Goal: Contribute content

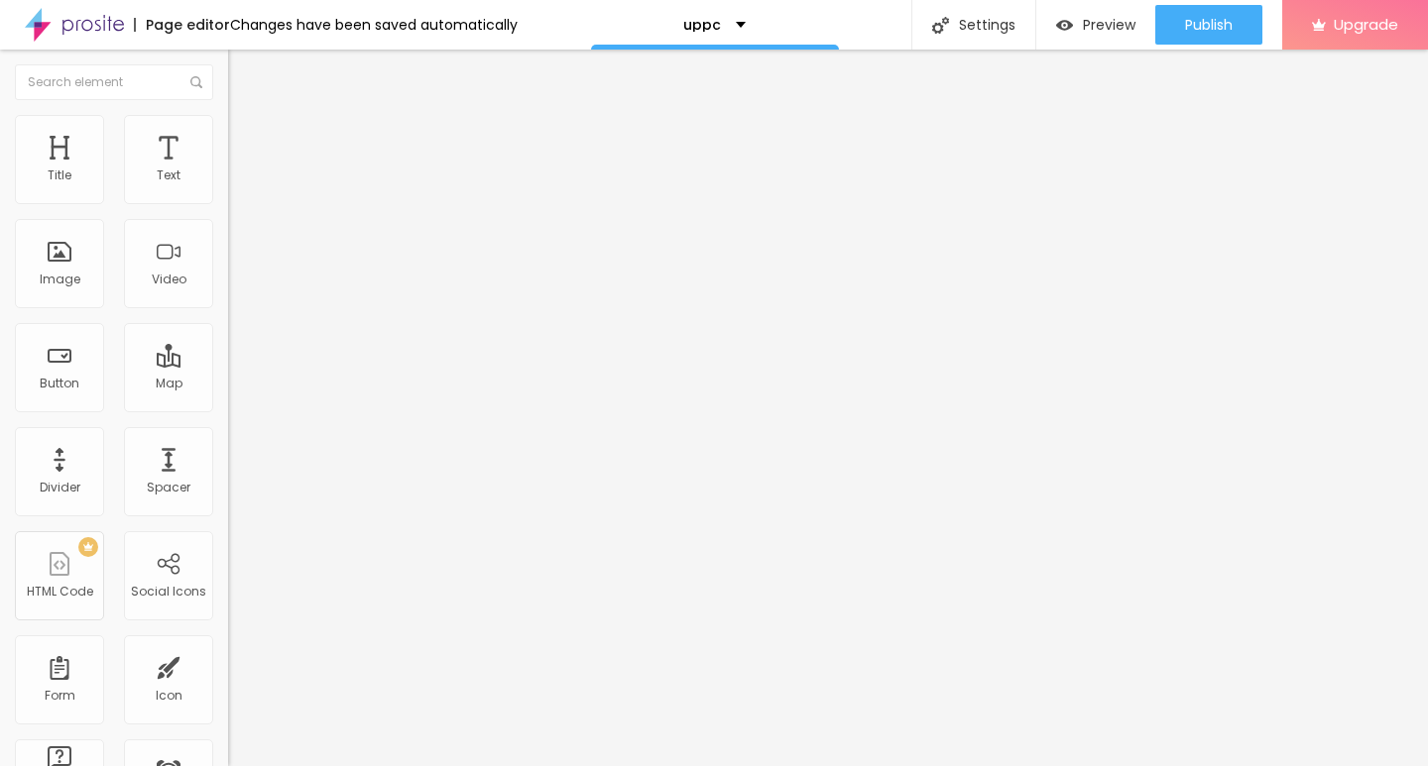
click at [228, 443] on div at bounding box center [342, 437] width 228 height 12
click at [228, 169] on div "Add image" at bounding box center [342, 162] width 228 height 14
click at [228, 171] on span "Add image" at bounding box center [268, 162] width 81 height 17
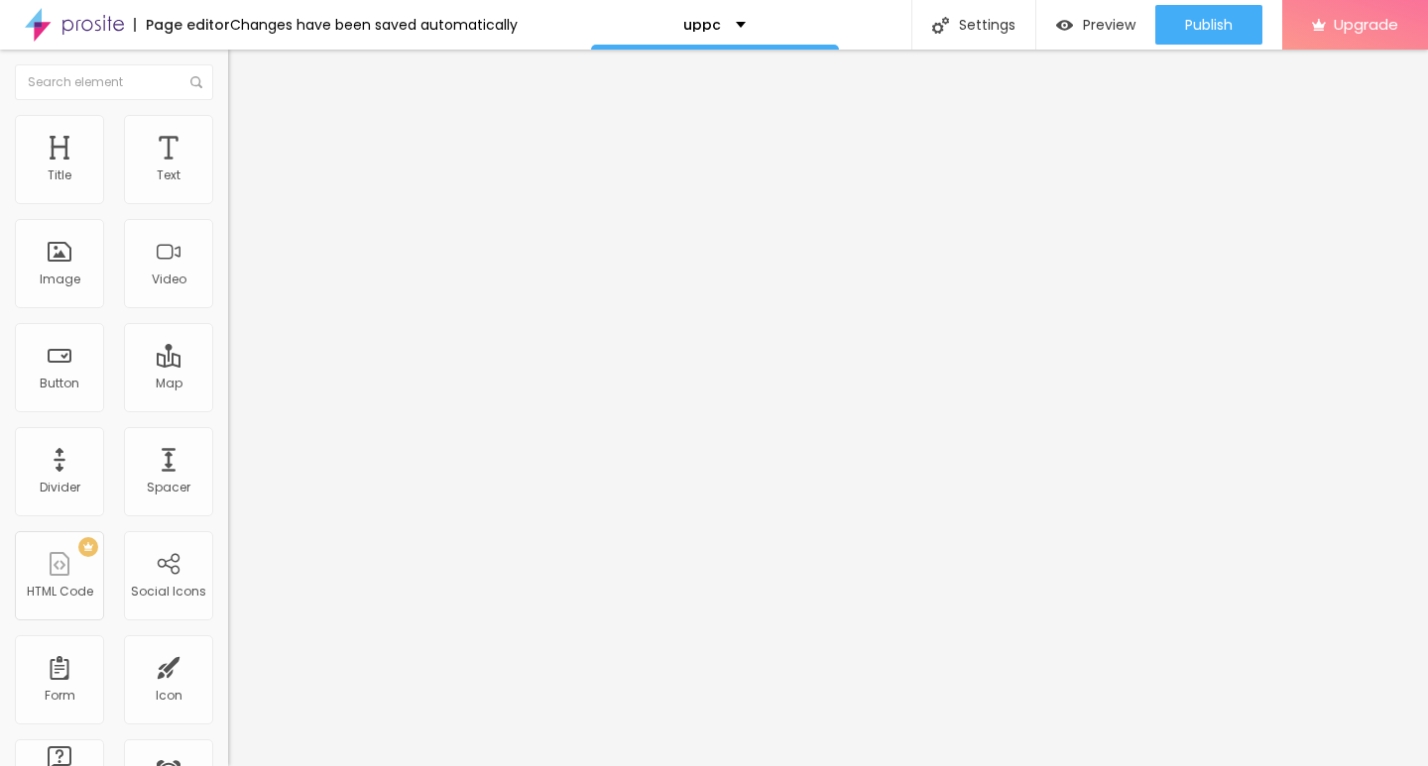
click at [243, 72] on div "Edit Image" at bounding box center [295, 72] width 104 height 16
click at [76, 286] on div "Image" at bounding box center [60, 280] width 41 height 14
click at [246, 137] on span "Style" at bounding box center [260, 128] width 29 height 17
type input "10"
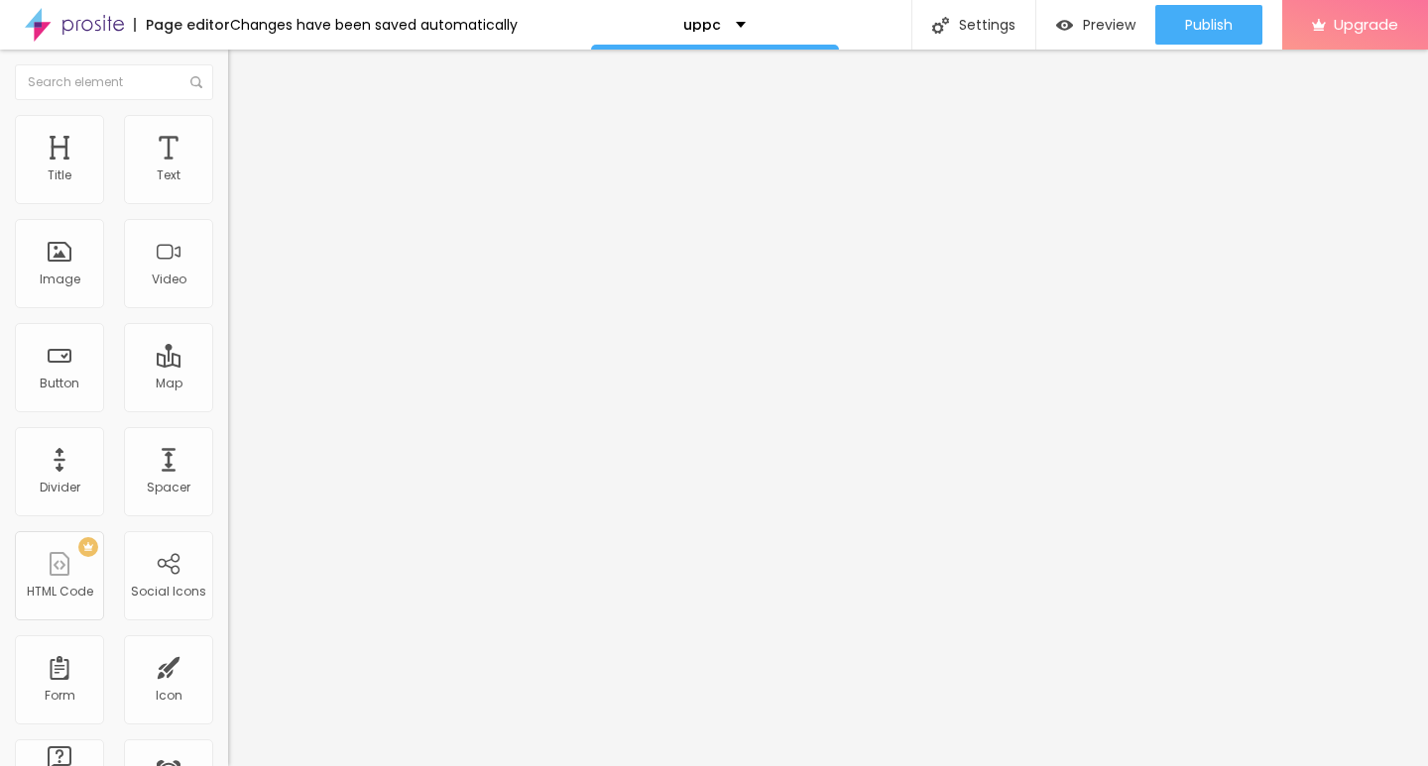
click at [228, 203] on input "range" at bounding box center [292, 195] width 128 height 16
type input "10"
click at [243, 78] on div "Edit Image" at bounding box center [295, 72] width 104 height 16
click at [243, 71] on div "Edit Text" at bounding box center [288, 72] width 90 height 16
click at [243, 64] on div "Edit Text" at bounding box center [288, 72] width 90 height 16
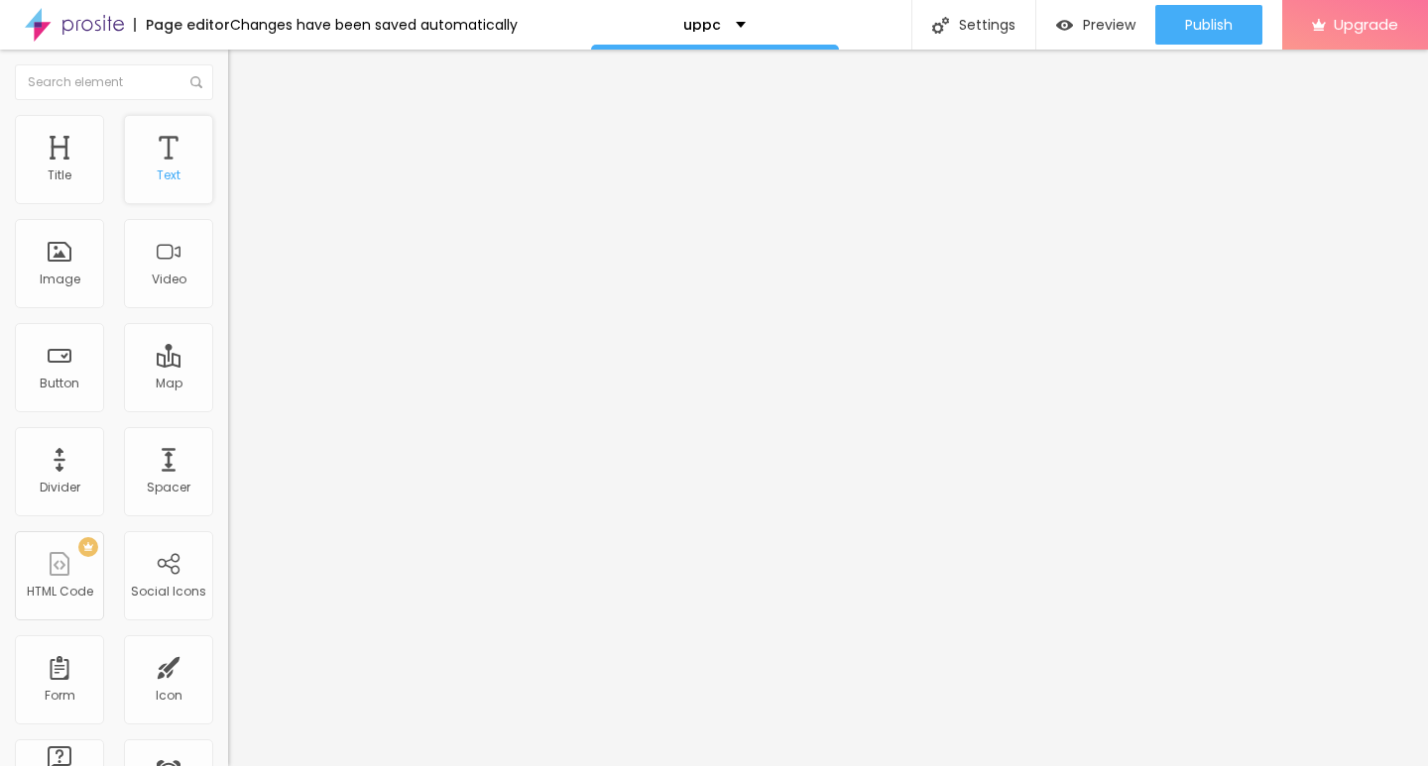
click at [169, 189] on div "Text" at bounding box center [168, 159] width 89 height 89
click at [243, 77] on div "Edit Text" at bounding box center [288, 72] width 90 height 16
click at [155, 162] on div "Text" at bounding box center [168, 159] width 89 height 89
click at [243, 73] on div "Edit Text" at bounding box center [288, 72] width 90 height 16
click at [228, 186] on input "Click me" at bounding box center [347, 177] width 238 height 20
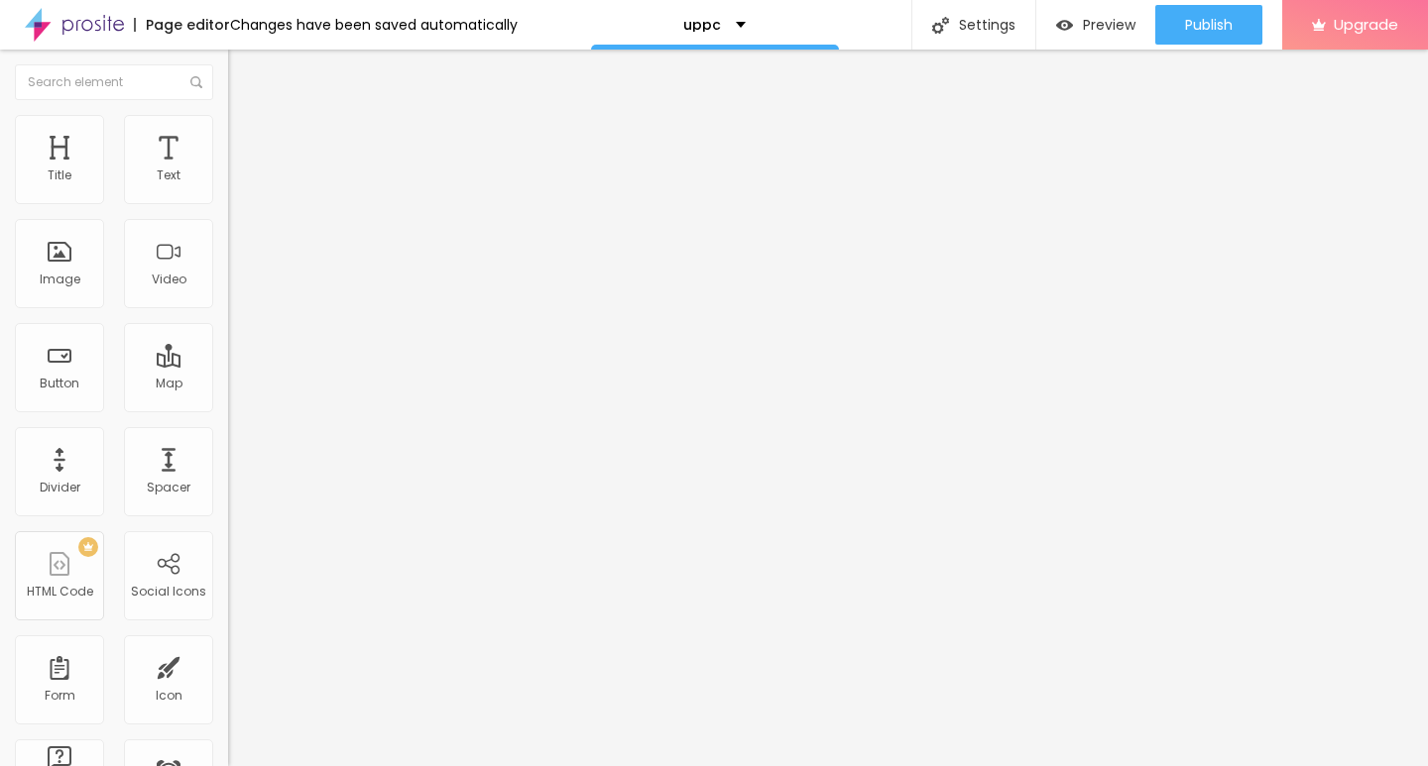
paste input "→ VIEW DOCUMENT HERE"
type input "→ VIEW DOCUMENT HERE"
click at [228, 303] on span "Default" at bounding box center [249, 303] width 43 height 17
click at [228, 324] on span "Small" at bounding box center [246, 315] width 36 height 17
click at [228, 409] on input "https://" at bounding box center [347, 399] width 238 height 20
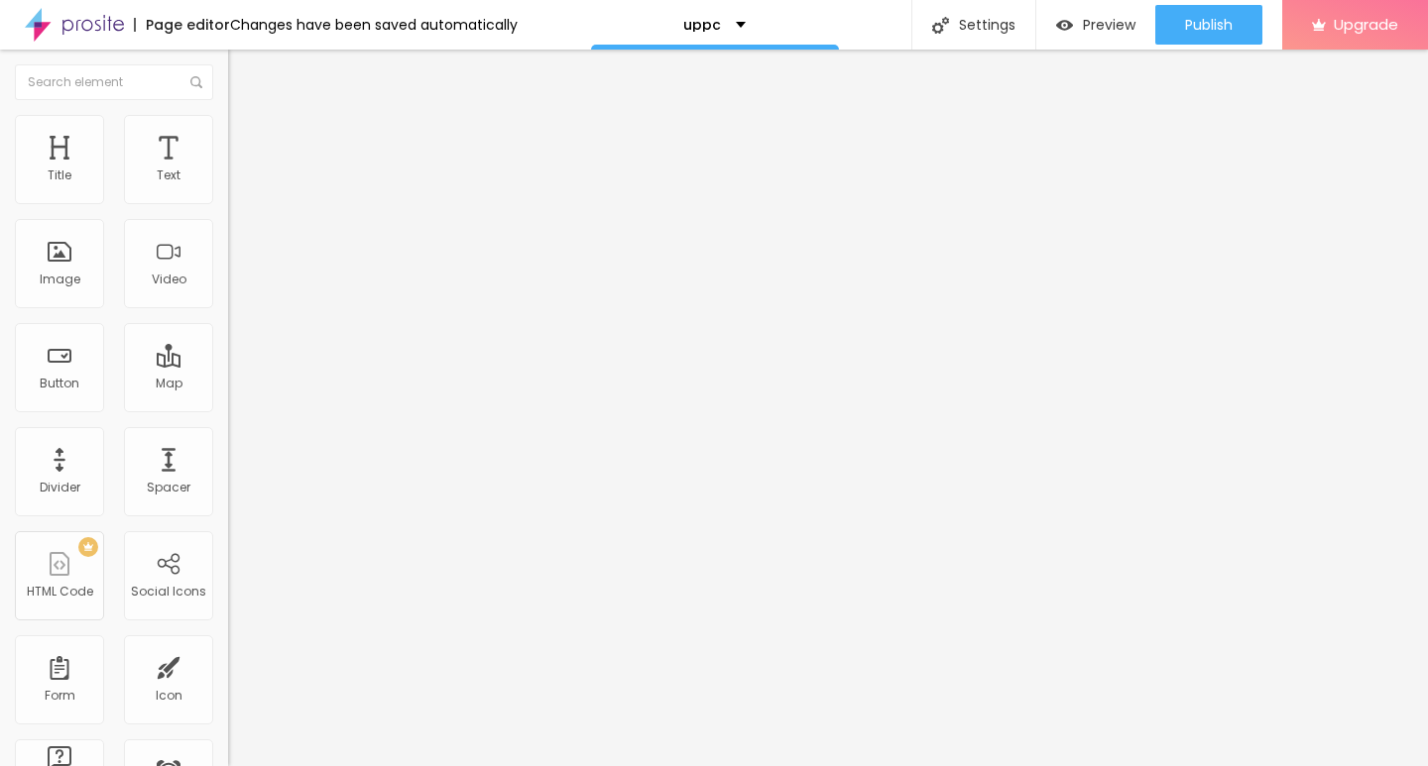
paste input "ummmf—.[DOMAIN_NAME]"
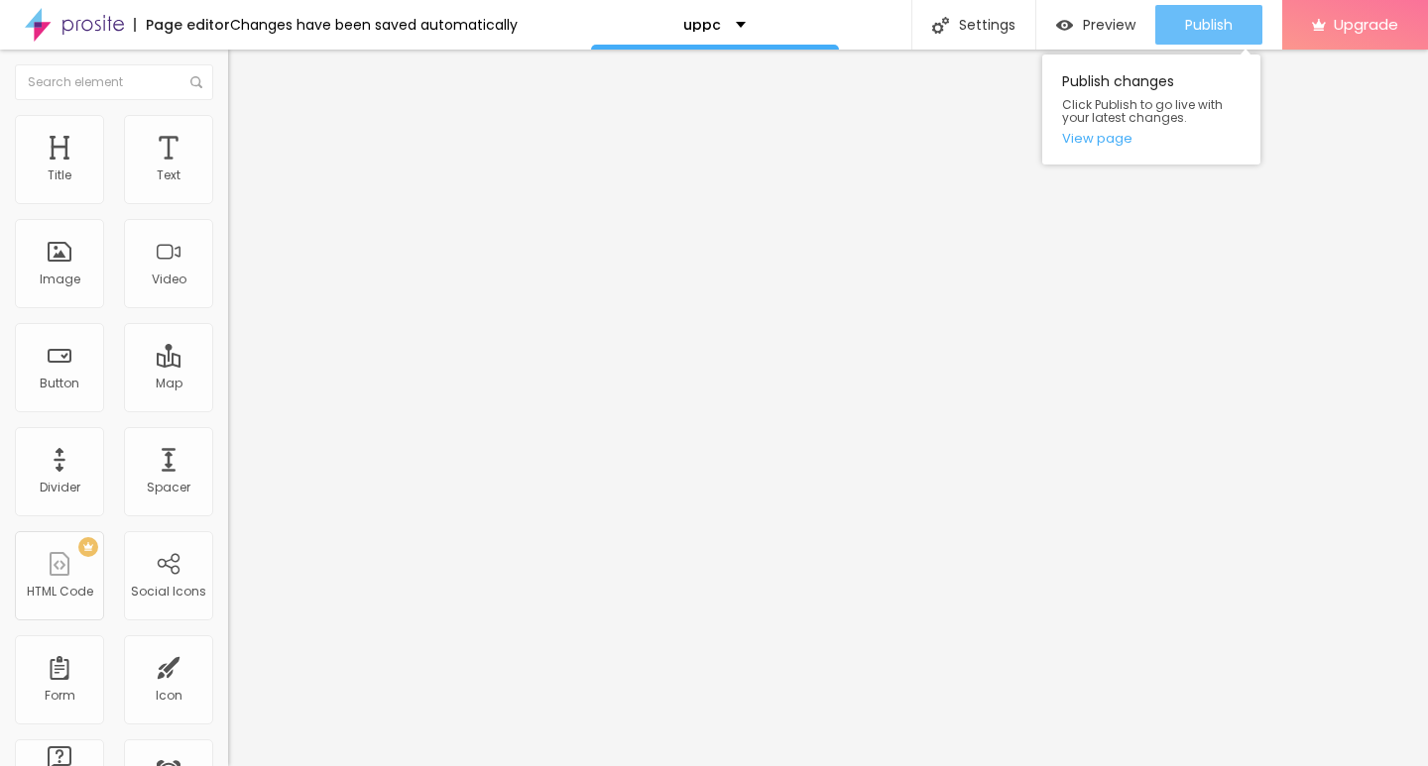
type input "[URL][DOMAIN_NAME]"
click at [1216, 26] on span "Publish" at bounding box center [1209, 25] width 48 height 16
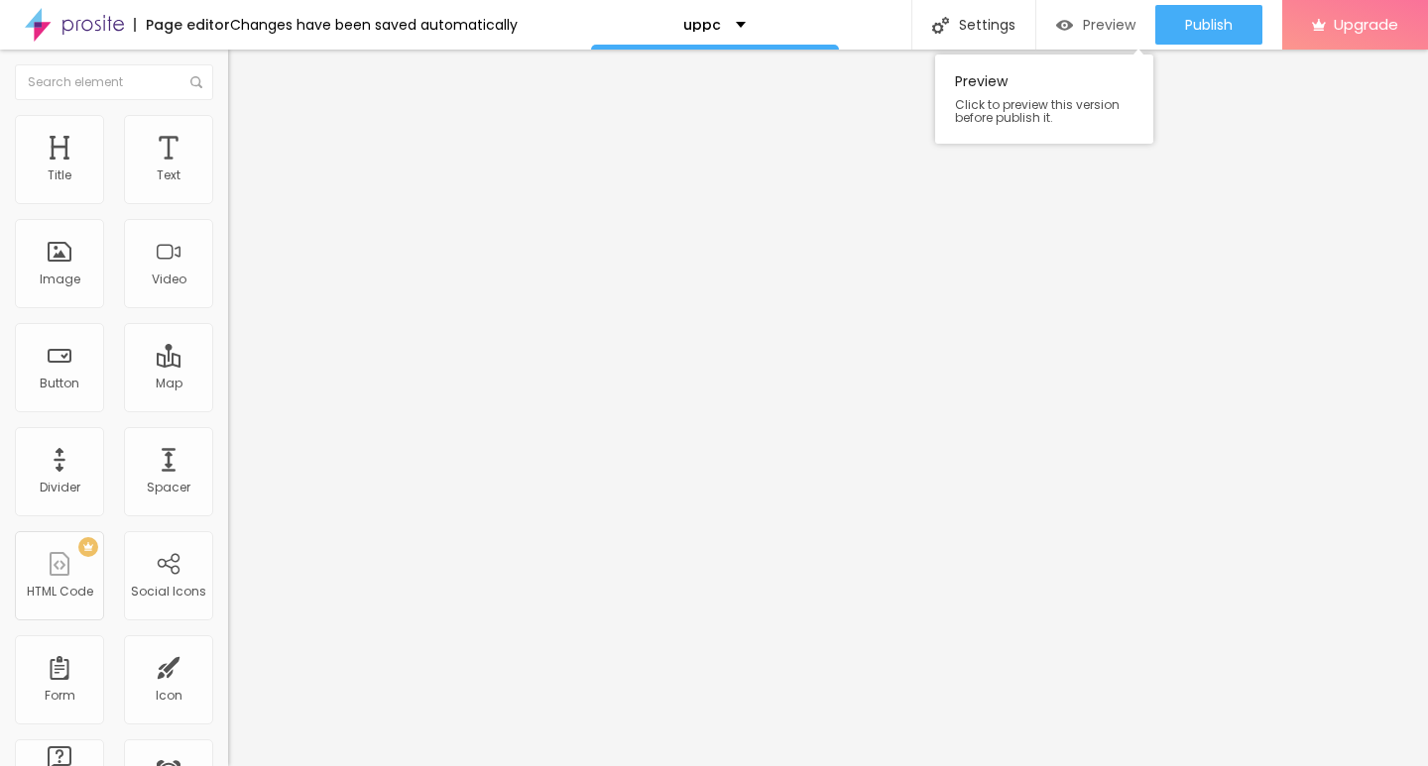
click at [1100, 33] on span "Preview" at bounding box center [1109, 25] width 53 height 16
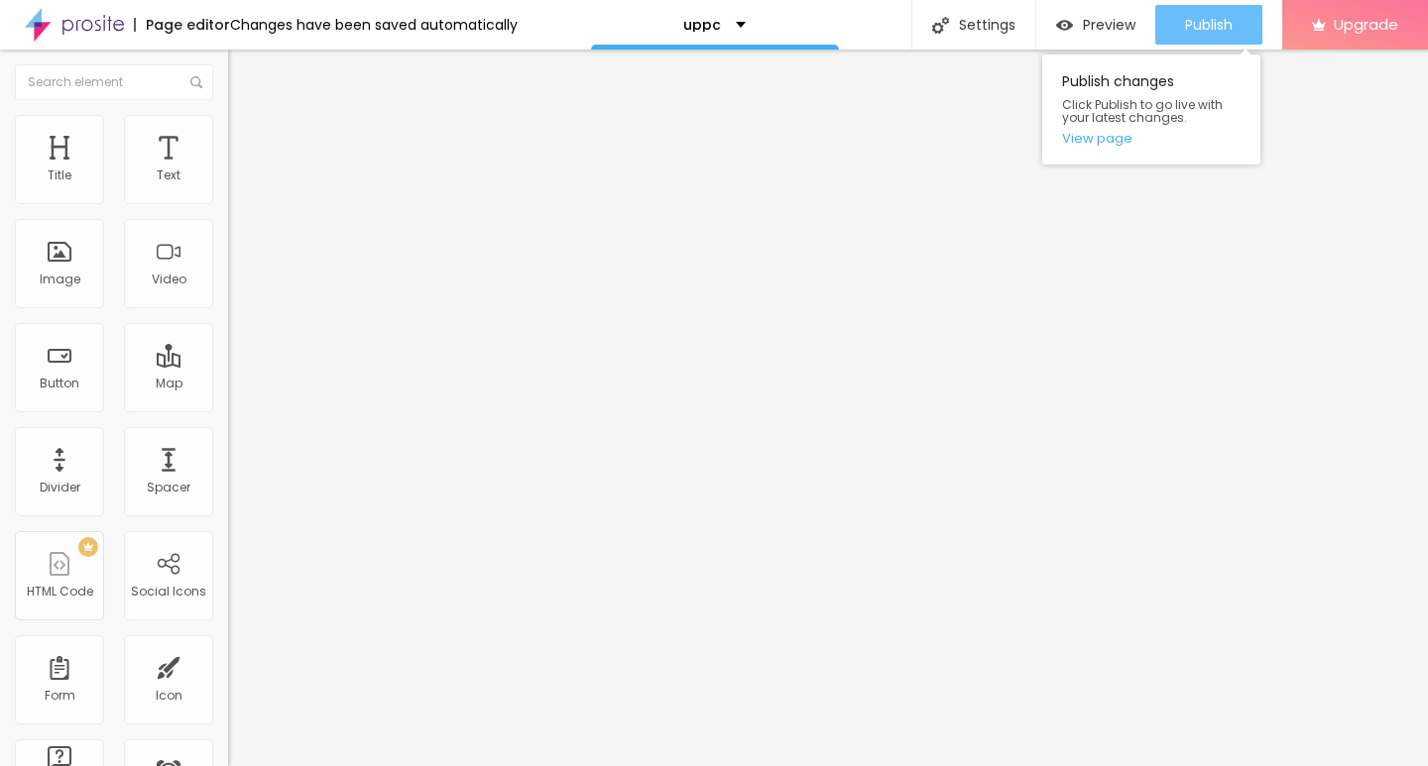
click at [1220, 25] on span "Publish" at bounding box center [1209, 25] width 48 height 16
